Goal: Obtain resource: Download file/media

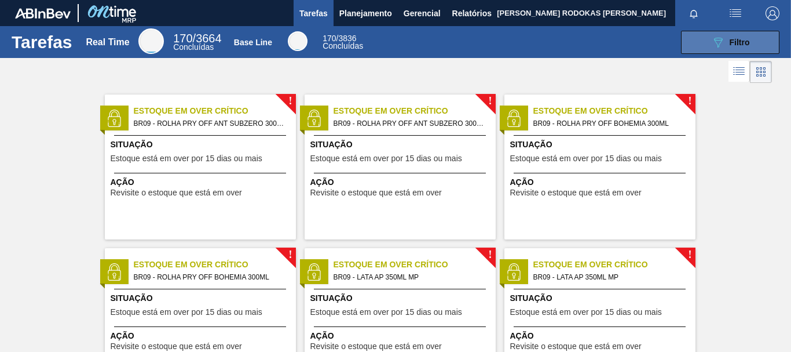
click at [703, 36] on button "089F7B8B-B2A5-4AFE-B5C0-19BA573D28AC Filtro" at bounding box center [730, 42] width 98 height 23
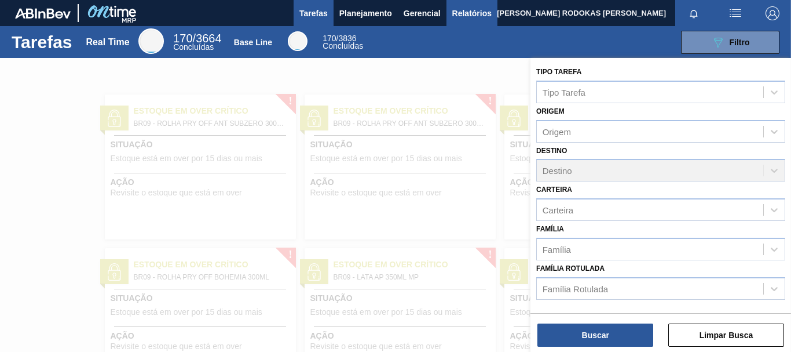
click at [459, 10] on span "Relatórios" at bounding box center [471, 13] width 39 height 14
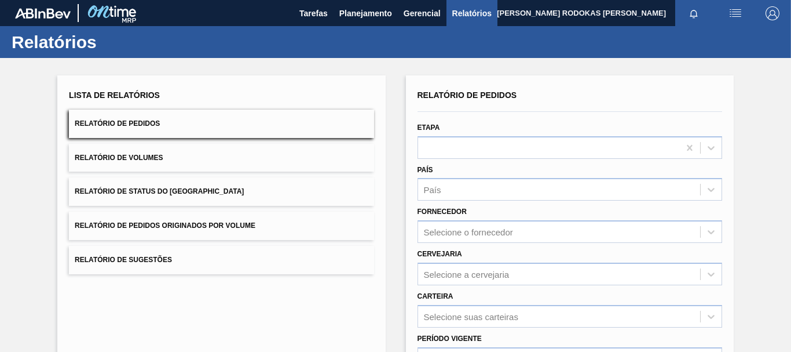
click at [204, 126] on button "Relatório de Pedidos" at bounding box center [221, 123] width 305 height 28
click at [434, 148] on div at bounding box center [548, 147] width 261 height 17
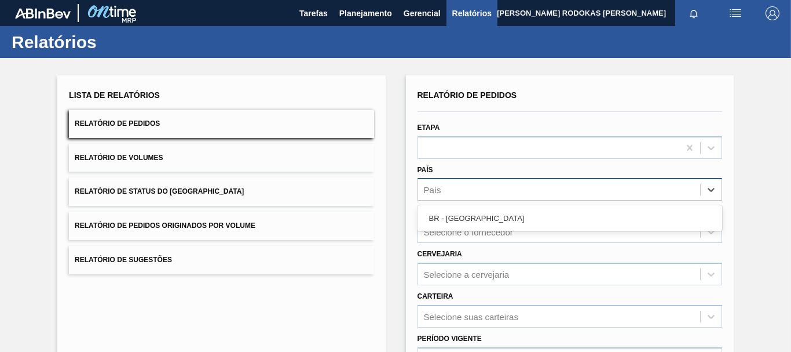
click at [448, 182] on div "País" at bounding box center [559, 189] width 282 height 17
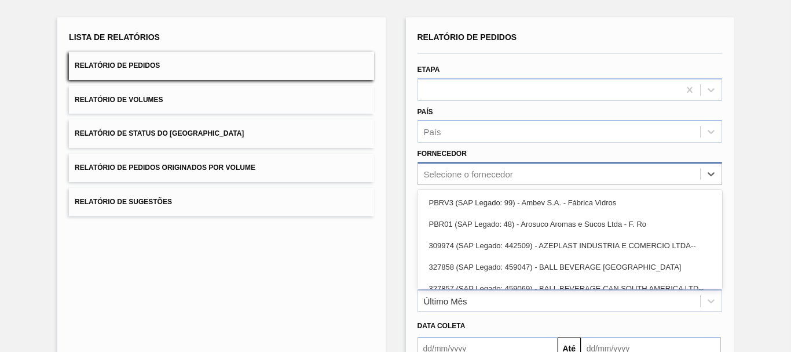
click at [448, 178] on div "option PBRV3 (SAP Legado: 99) - Ambev S.A. - Fábrica Vidros focused, 1 of 91. 9…" at bounding box center [570, 173] width 305 height 23
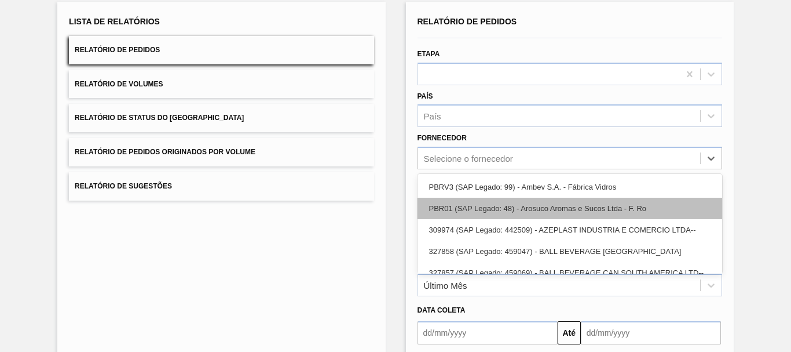
scroll to position [74, 0]
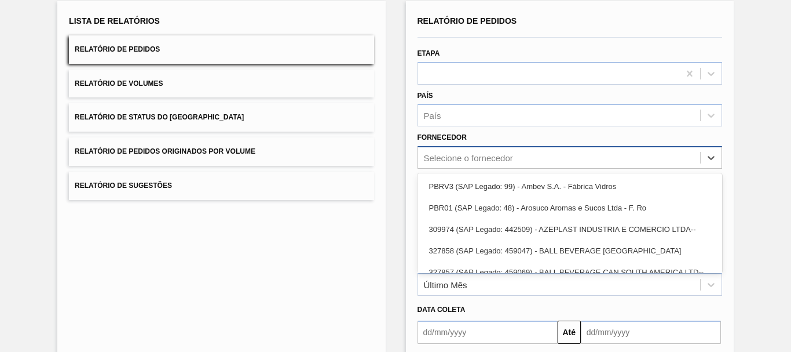
click at [442, 153] on div "Selecione o fornecedor" at bounding box center [468, 158] width 89 height 10
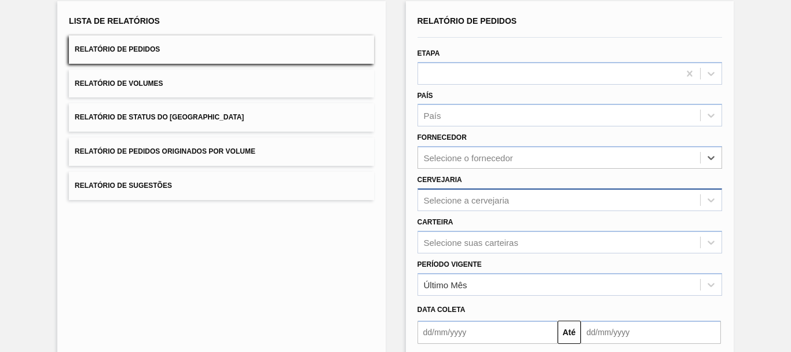
click at [456, 206] on div "Selecione a cervejaria" at bounding box center [559, 199] width 282 height 17
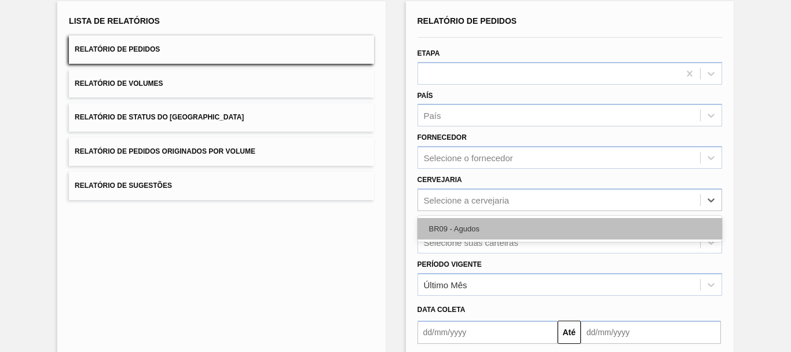
click at [451, 226] on div "BR09 - Agudos" at bounding box center [570, 228] width 305 height 21
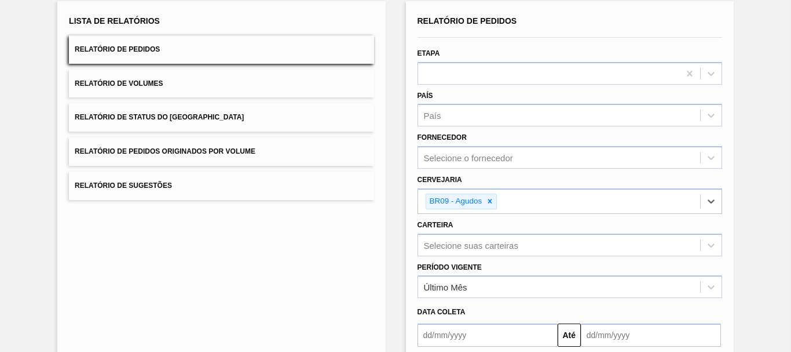
scroll to position [188, 0]
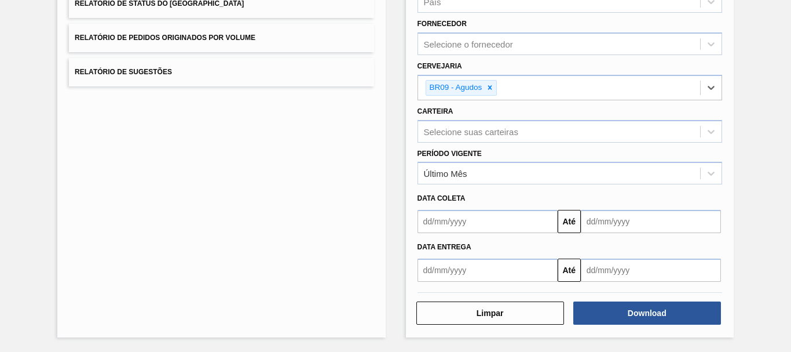
click at [488, 273] on input "text" at bounding box center [488, 269] width 140 height 23
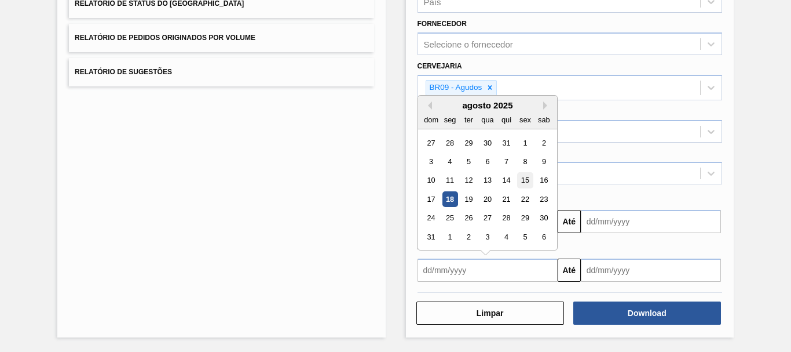
click at [525, 177] on div "15" at bounding box center [525, 181] width 16 height 16
type input "[DATE]"
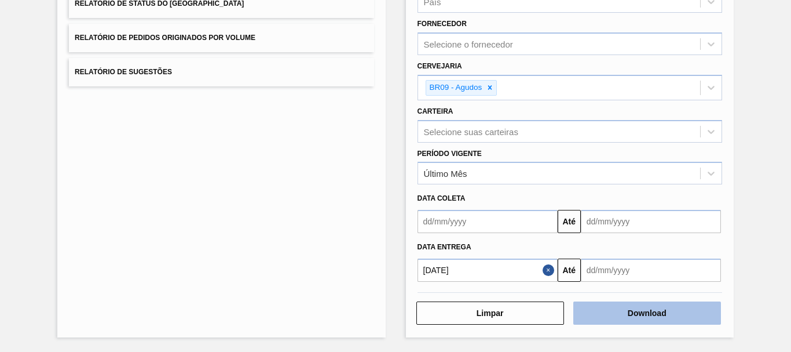
click at [608, 318] on button "Download" at bounding box center [647, 312] width 148 height 23
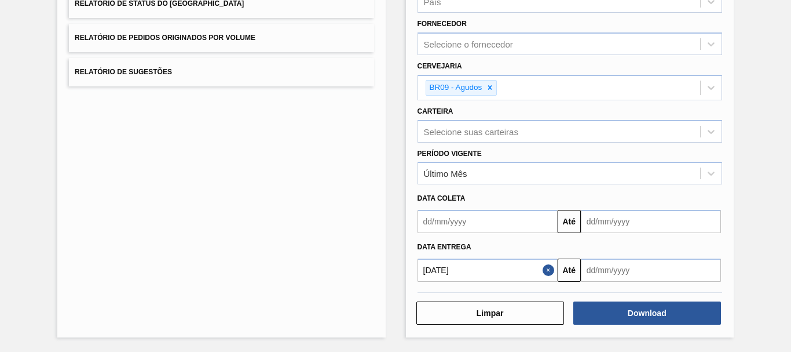
scroll to position [0, 0]
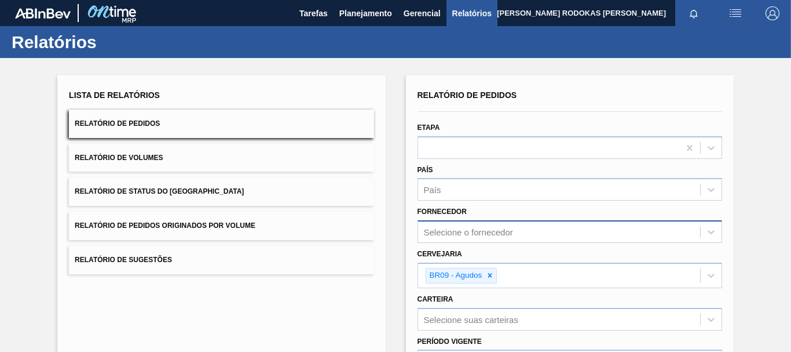
click at [467, 228] on div "Selecione o fornecedor" at bounding box center [570, 231] width 305 height 23
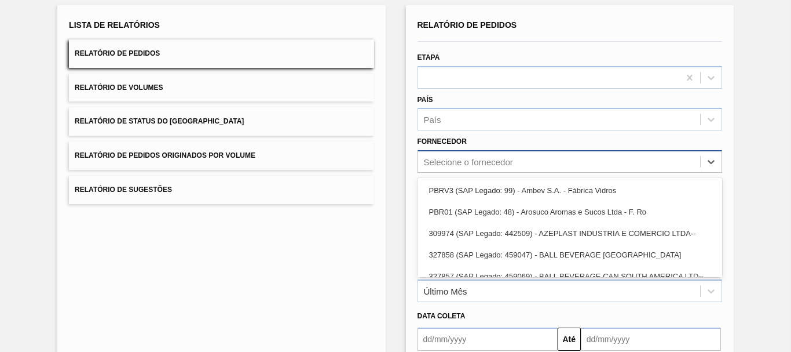
scroll to position [74, 0]
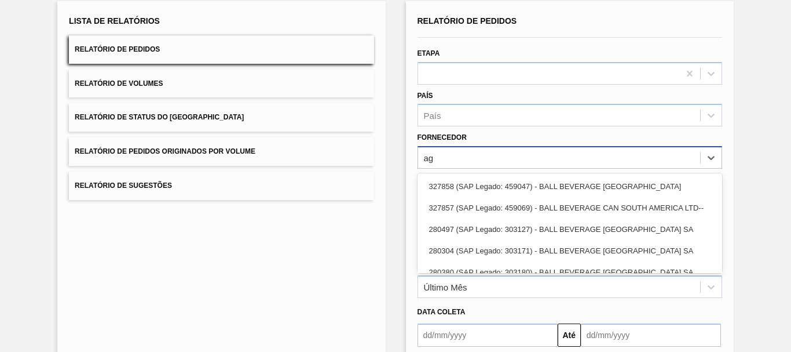
type input "agr"
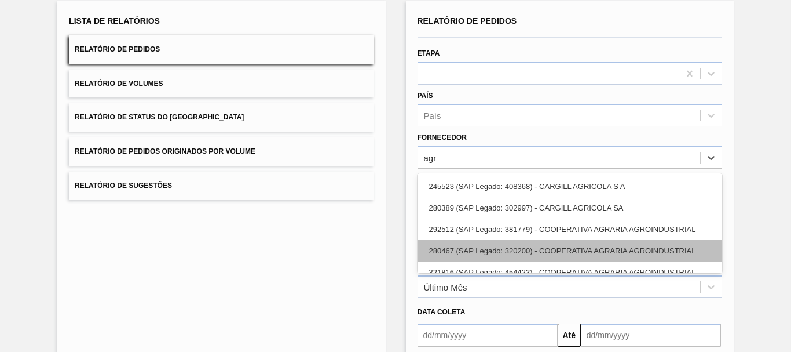
click at [474, 254] on div "280467 (SAP Legado: 320200) - COOPERATIVA AGRARIA AGROINDUSTRIAL" at bounding box center [570, 250] width 305 height 21
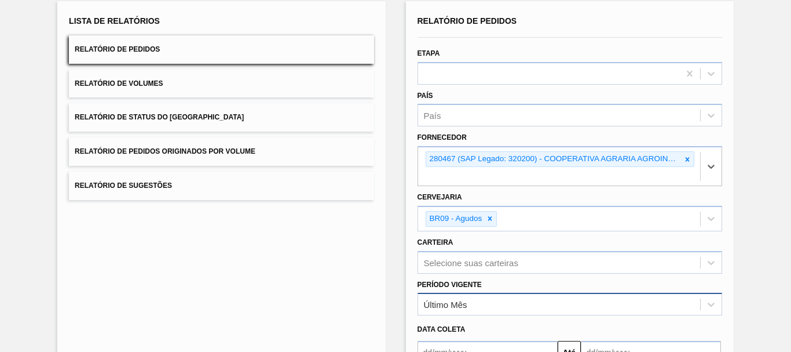
scroll to position [190, 0]
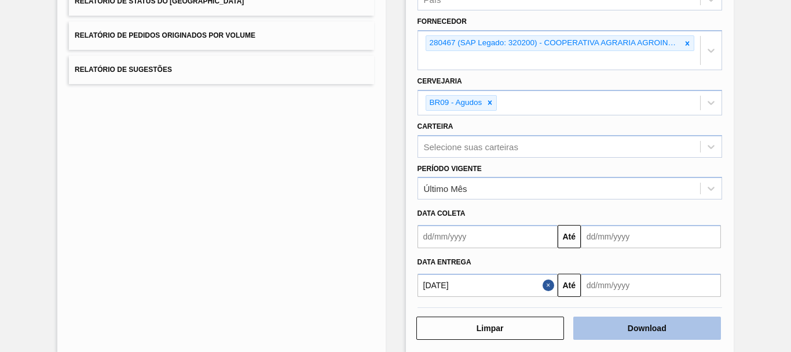
click at [614, 326] on button "Download" at bounding box center [647, 327] width 148 height 23
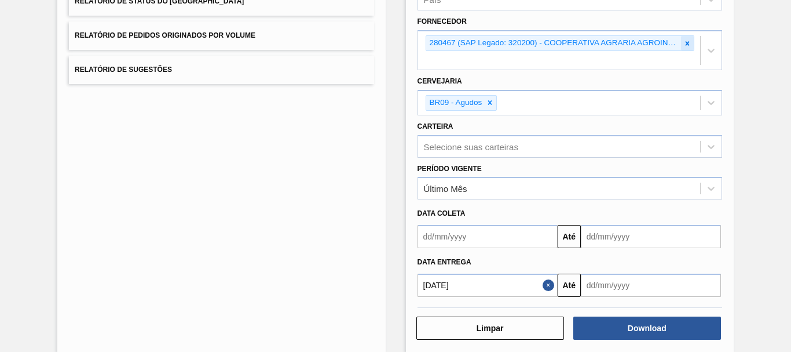
click at [681, 41] on div at bounding box center [687, 43] width 13 height 14
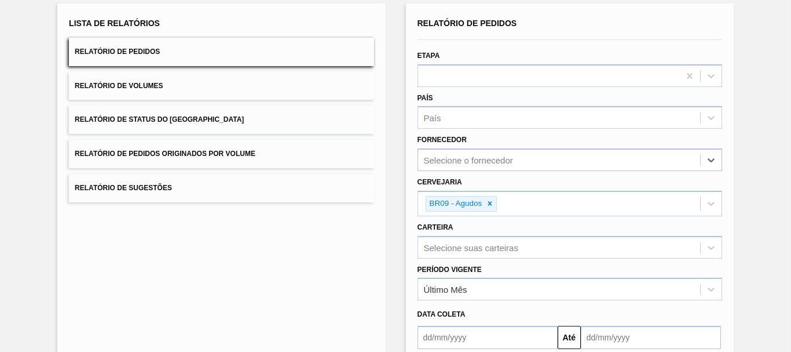
scroll to position [188, 0]
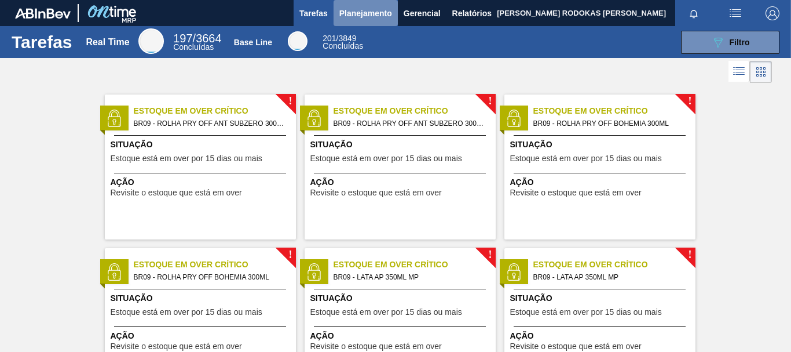
click at [362, 13] on span "Planejamento" at bounding box center [365, 13] width 53 height 14
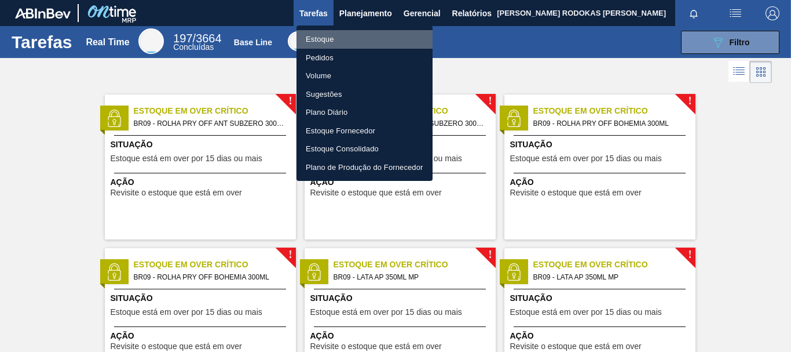
click at [324, 31] on li "Estoque" at bounding box center [365, 39] width 136 height 19
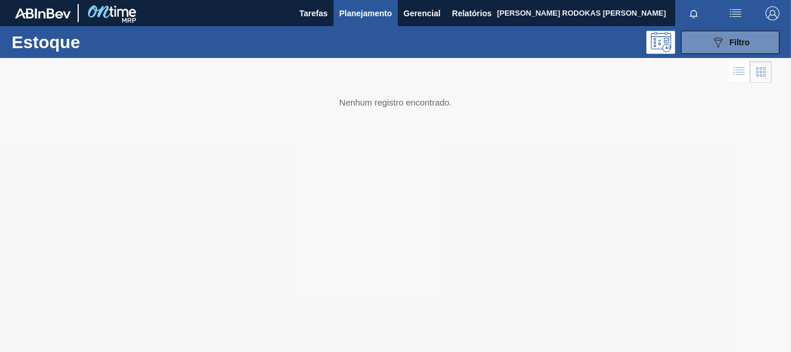
click at [676, 39] on div "089F7B8B-B2A5-4AFE-B5C0-19BA573D28AC Filtro" at bounding box center [730, 42] width 110 height 23
click at [704, 44] on button "089F7B8B-B2A5-4AFE-B5C0-19BA573D28AC Filtro" at bounding box center [730, 42] width 98 height 23
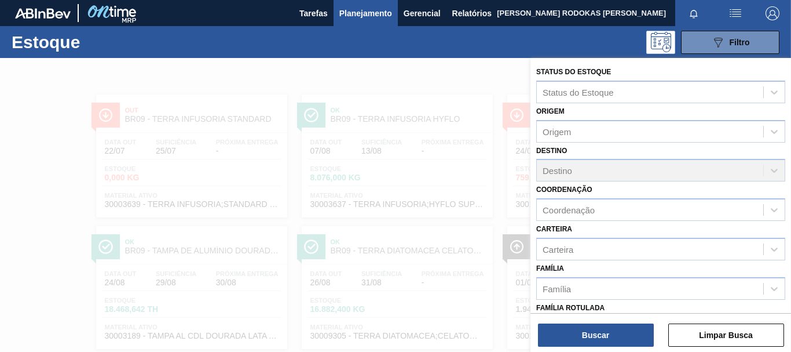
scroll to position [116, 0]
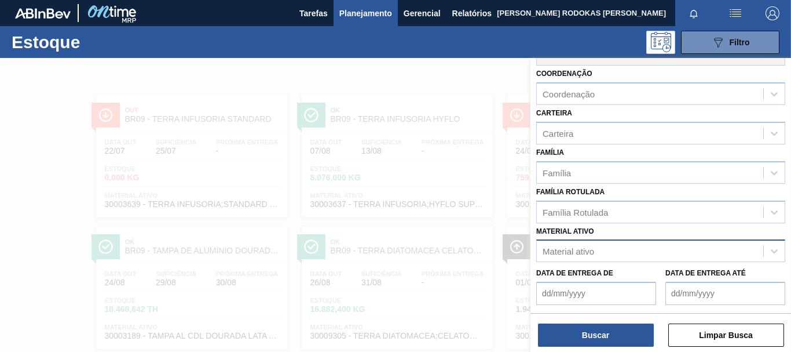
click at [564, 253] on div "Material ativo" at bounding box center [569, 251] width 52 height 10
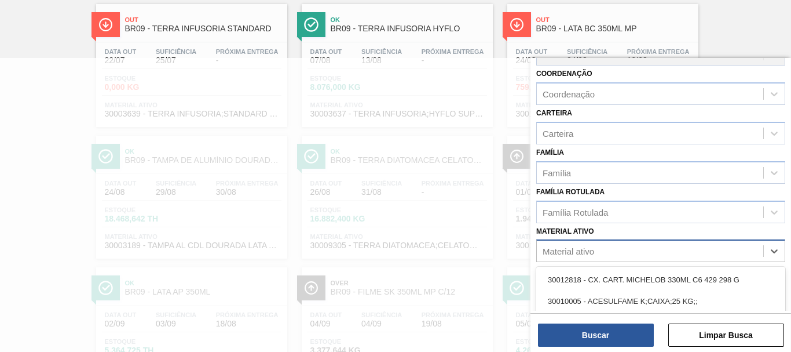
scroll to position [93, 0]
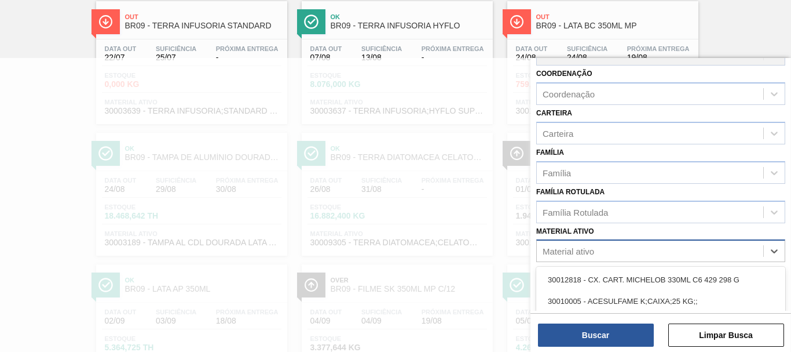
paste ativo "10000296"
type ativo "10000296"
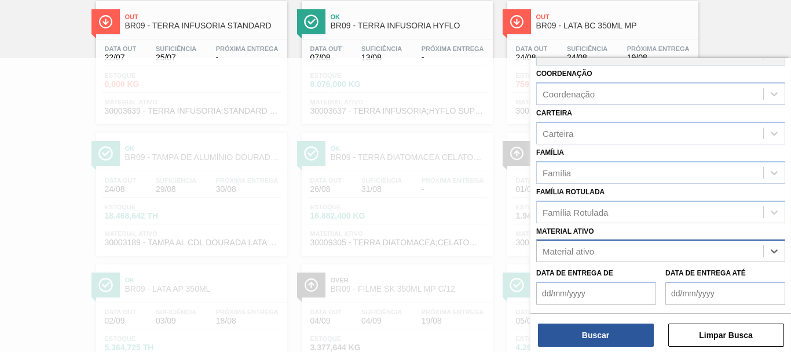
click at [591, 261] on div "Material ativo" at bounding box center [660, 250] width 249 height 23
click at [560, 204] on div "Família Rotulada" at bounding box center [650, 211] width 226 height 17
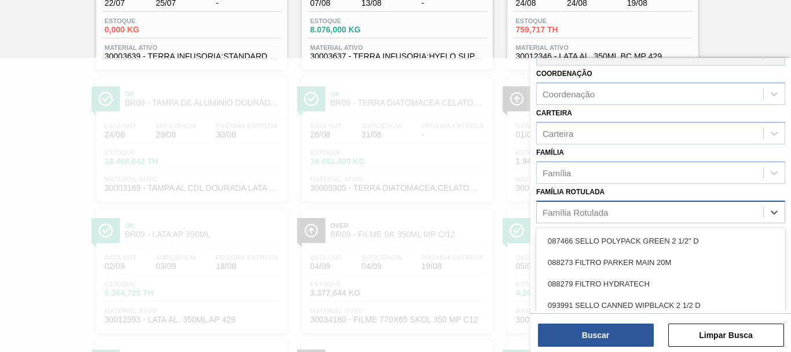
paste Rotulada "10000296"
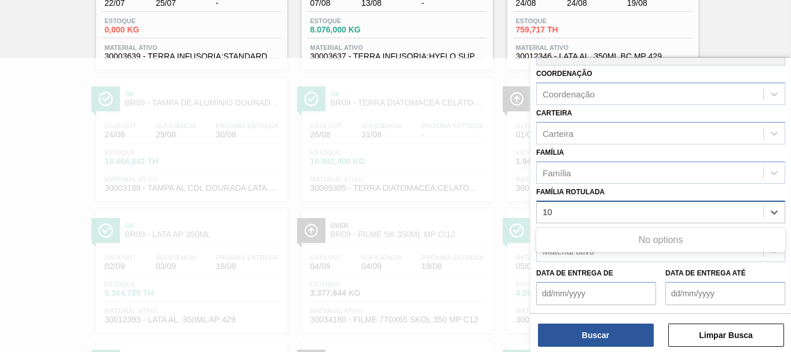
type Rotulada "1"
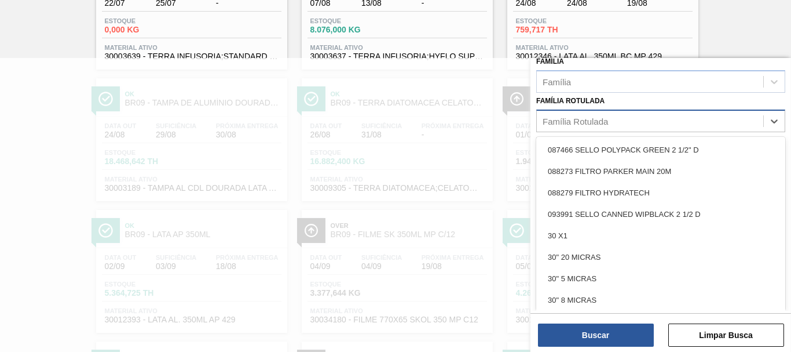
click at [572, 126] on div "Família Rotulada" at bounding box center [575, 121] width 65 height 10
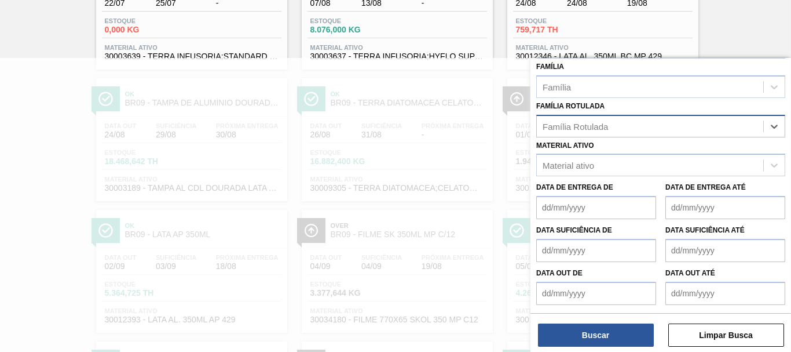
scroll to position [202, 0]
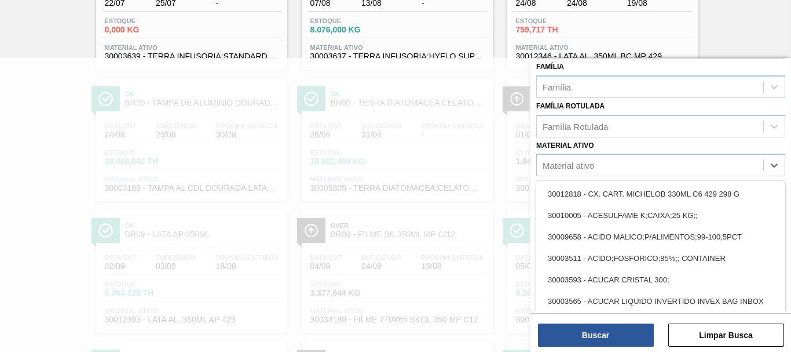
click at [576, 166] on div "Material ativo" at bounding box center [569, 165] width 52 height 10
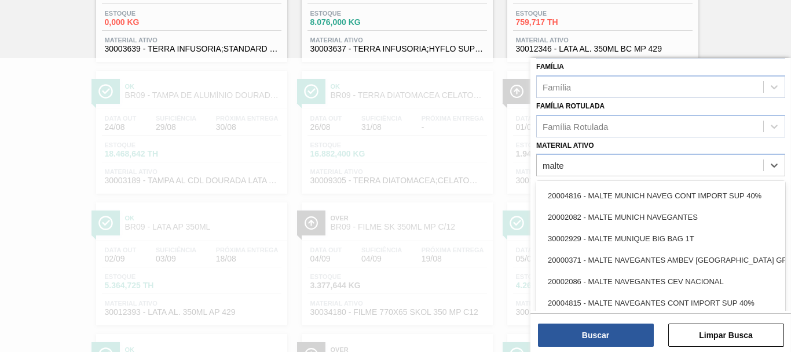
scroll to position [579, 0]
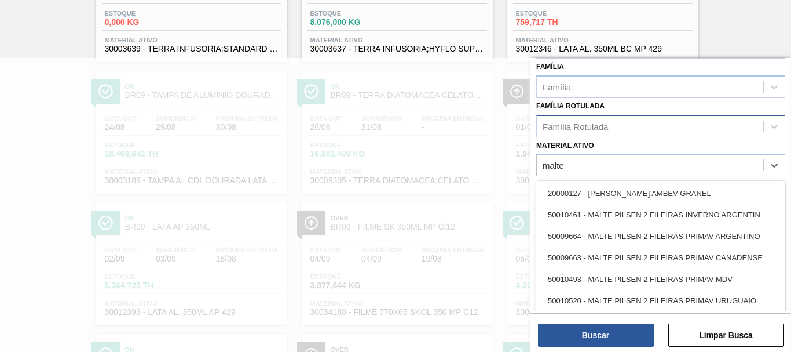
type ativo "malte"
click at [596, 130] on div "Família Rotulada" at bounding box center [575, 126] width 65 height 10
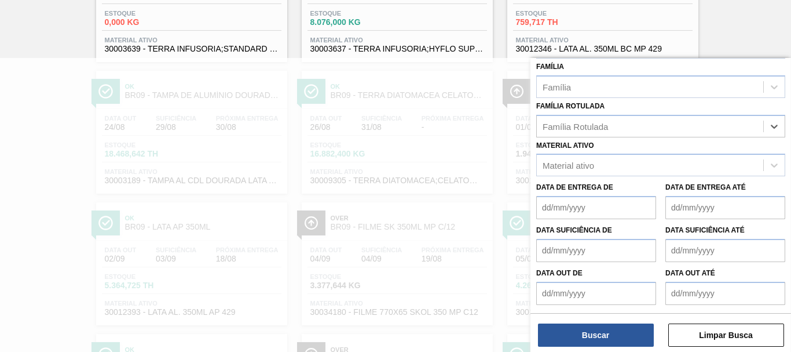
scroll to position [0, 0]
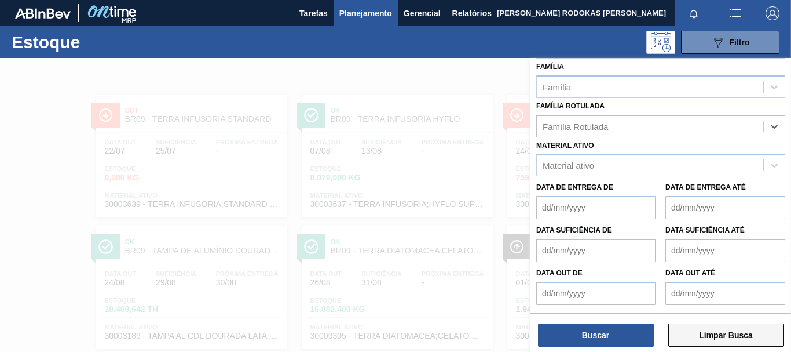
click at [692, 343] on button "Limpar Busca" at bounding box center [726, 334] width 116 height 23
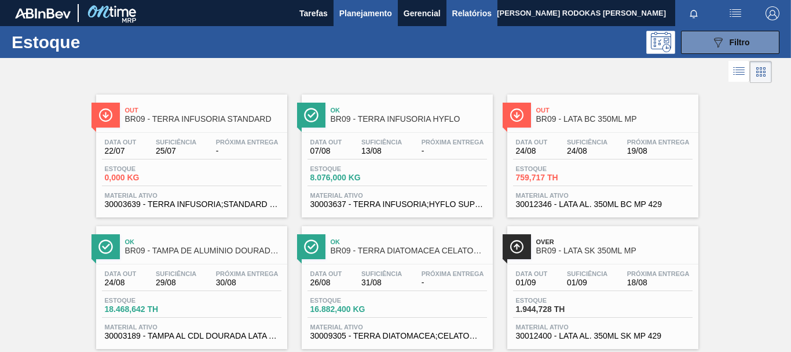
click at [456, 8] on span "Relatórios" at bounding box center [471, 13] width 39 height 14
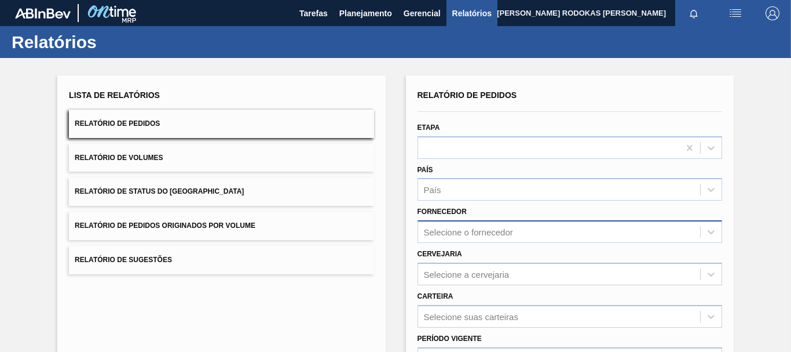
scroll to position [174, 0]
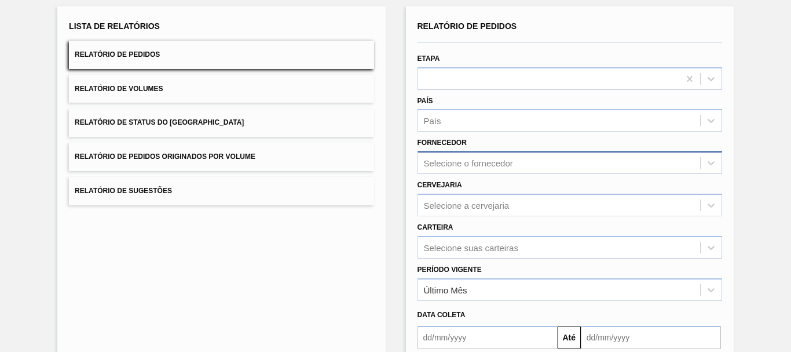
click at [457, 171] on div "Selecione o fornecedor" at bounding box center [559, 163] width 282 height 17
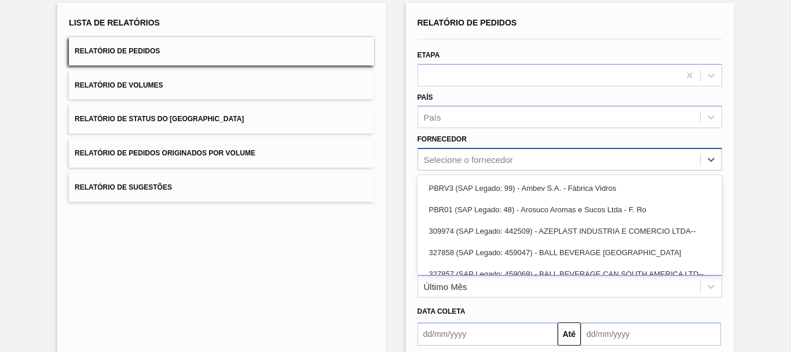
scroll to position [74, 0]
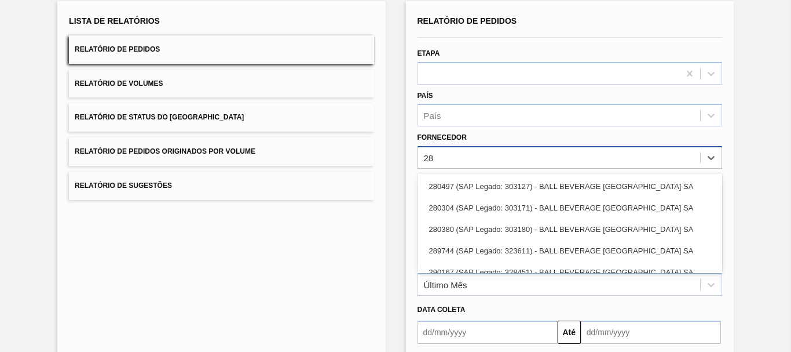
type input "28"
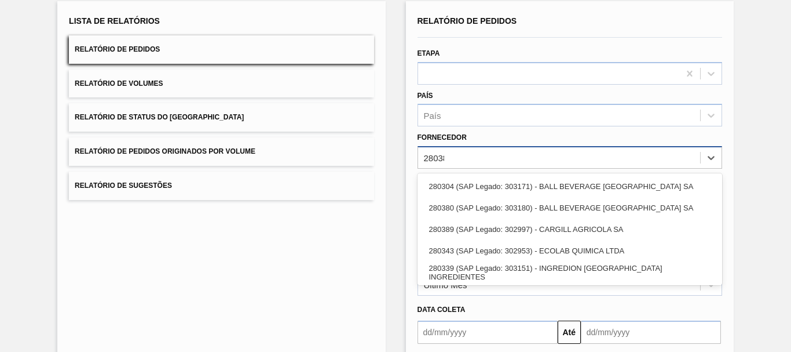
type input "280389"
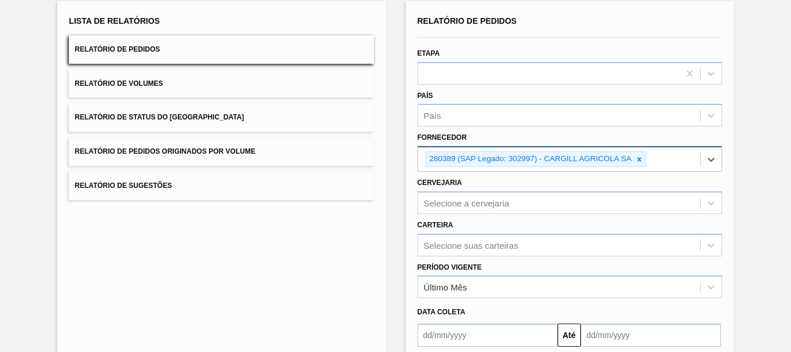
scroll to position [188, 0]
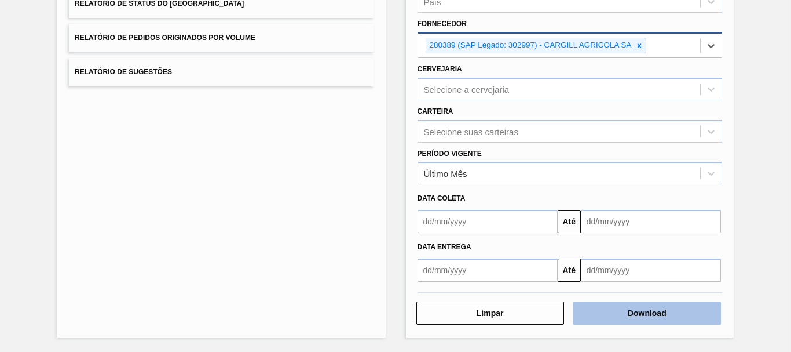
click at [599, 320] on button "Download" at bounding box center [647, 312] width 148 height 23
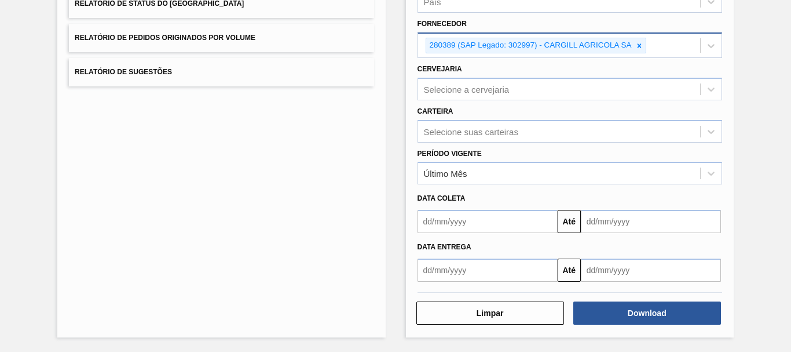
scroll to position [14, 0]
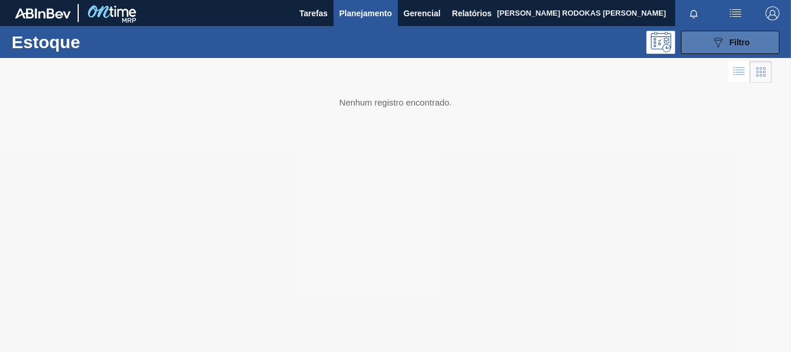
click at [736, 45] on span "Filtro" at bounding box center [740, 42] width 20 height 9
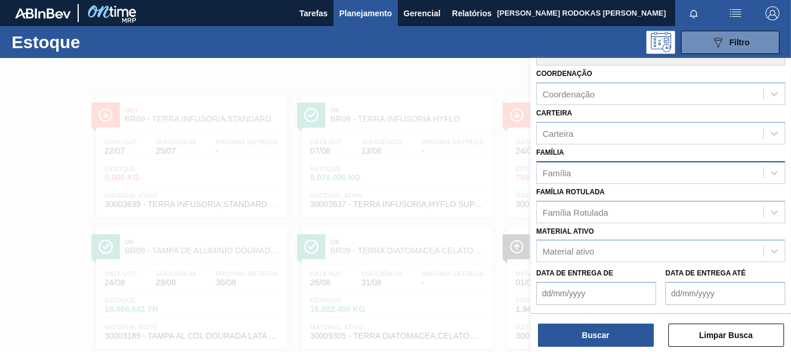
scroll to position [202, 0]
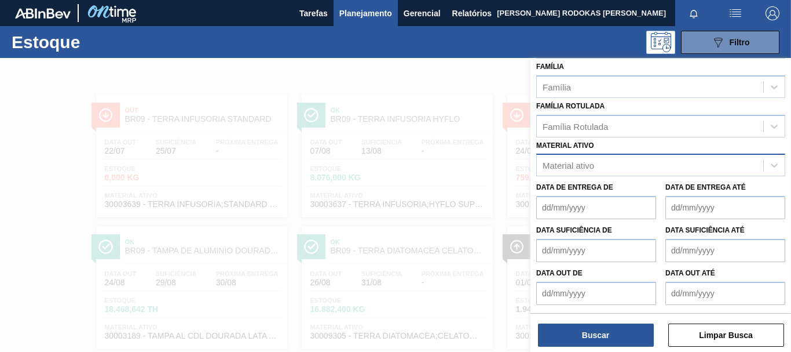
click at [623, 168] on div "Material ativo" at bounding box center [650, 165] width 226 height 17
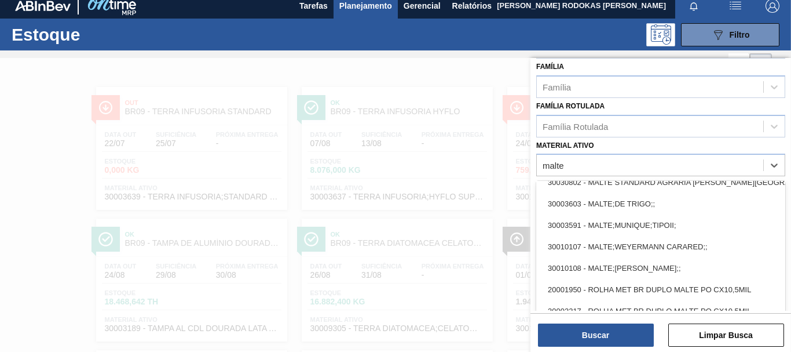
scroll to position [927, 0]
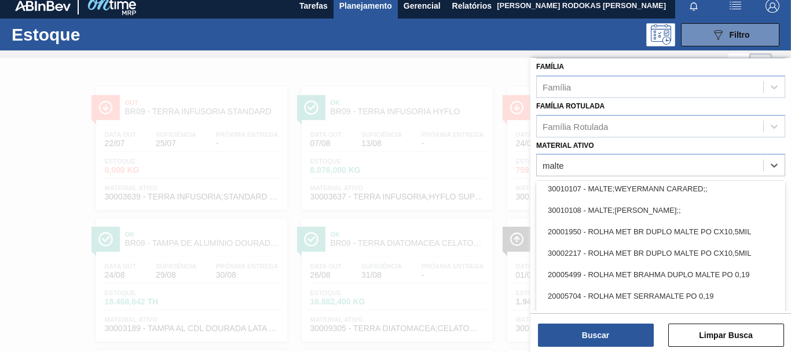
type ativo "malte"
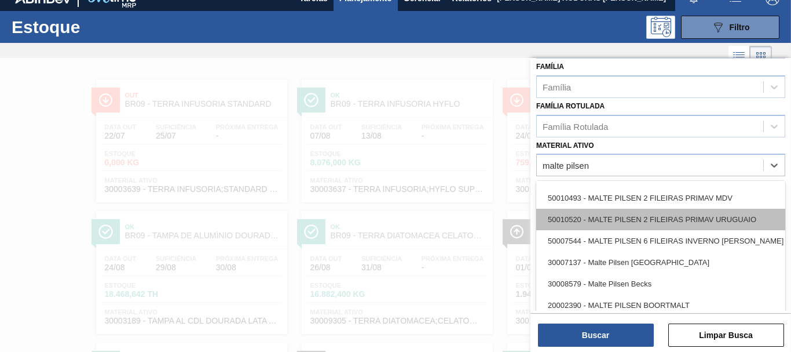
scroll to position [0, 0]
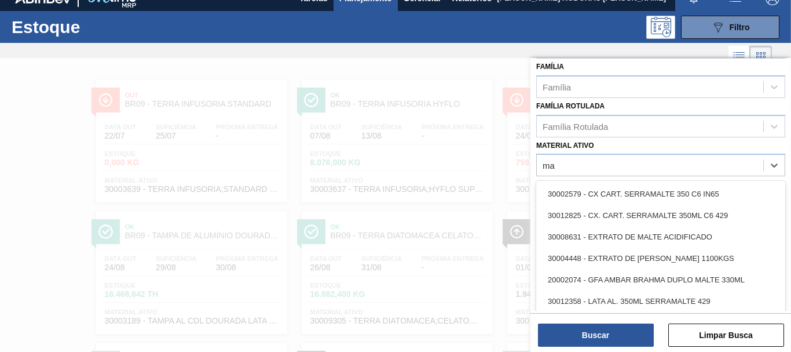
type ativo "m"
